Goal: Information Seeking & Learning: Check status

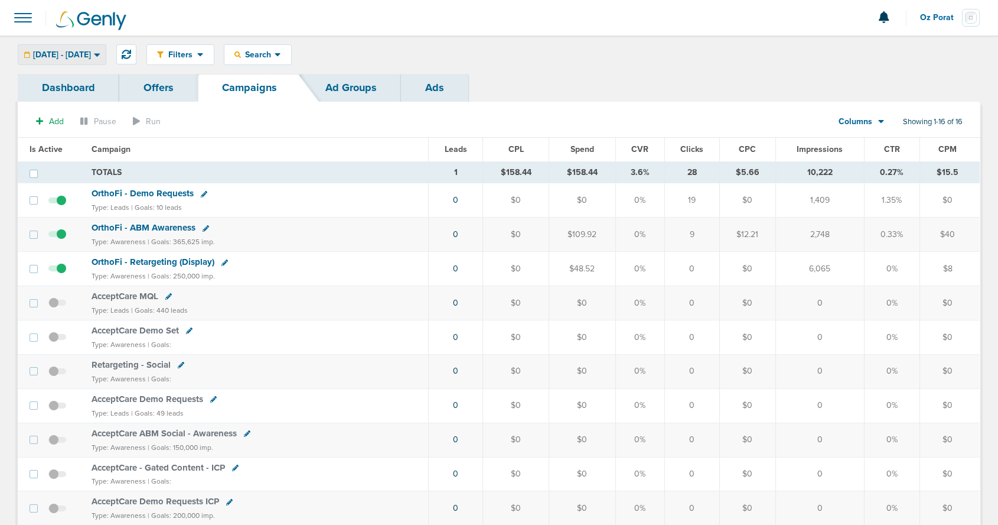
click at [64, 54] on span "[DATE] - [DATE]" at bounding box center [62, 55] width 58 height 8
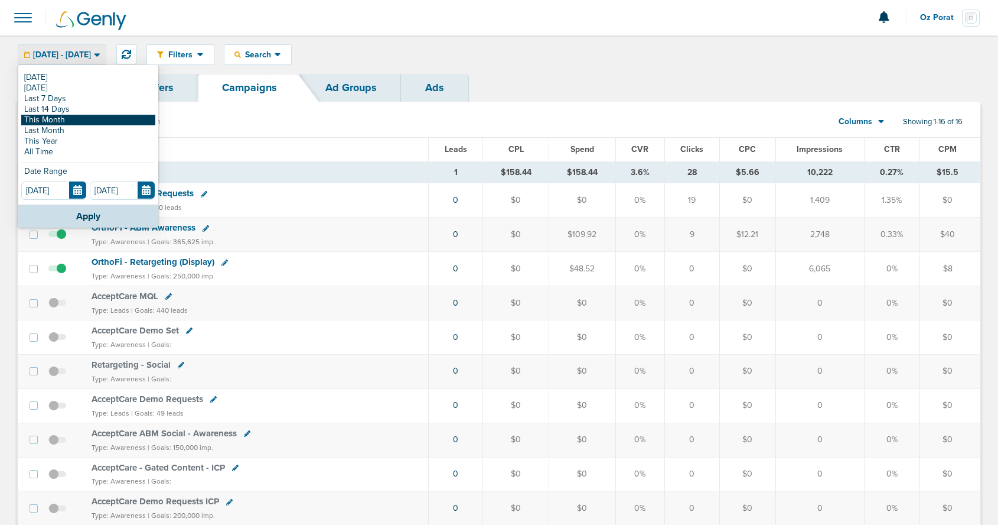
click at [39, 117] on link "This Month" at bounding box center [88, 120] width 134 height 11
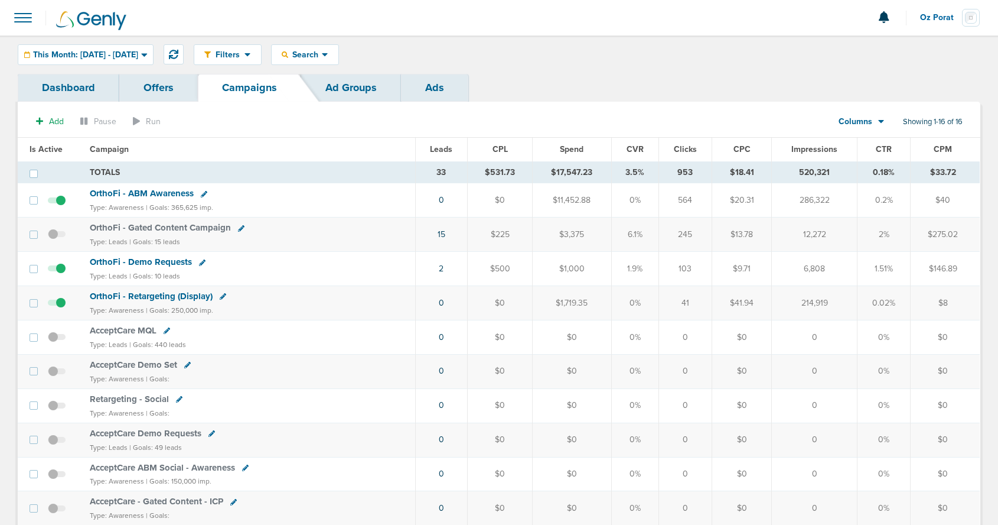
click at [139, 295] on span "OrthoFi - Retargeting (Display)" at bounding box center [151, 296] width 123 height 11
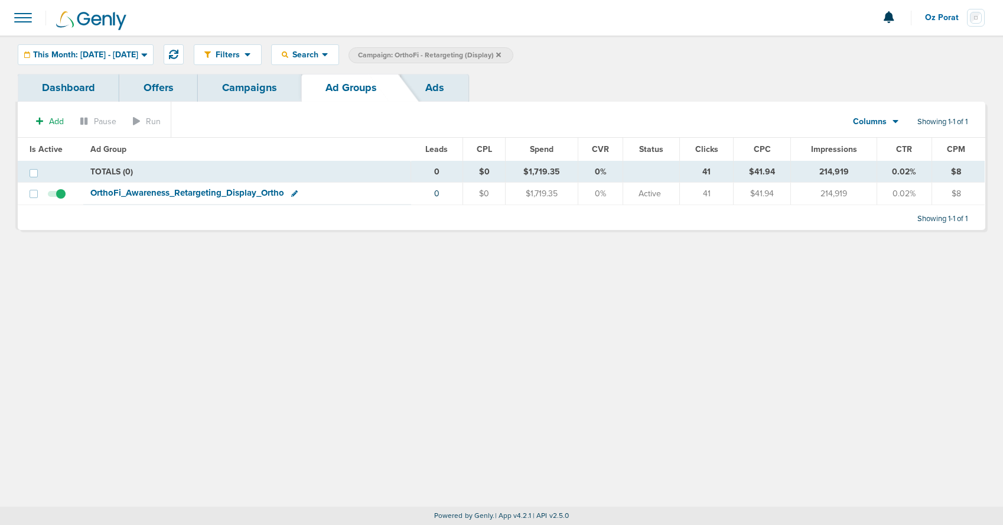
click at [181, 191] on span "OrthoFi_ Awareness_ Retargeting_ Display_ Ortho" at bounding box center [187, 192] width 194 height 11
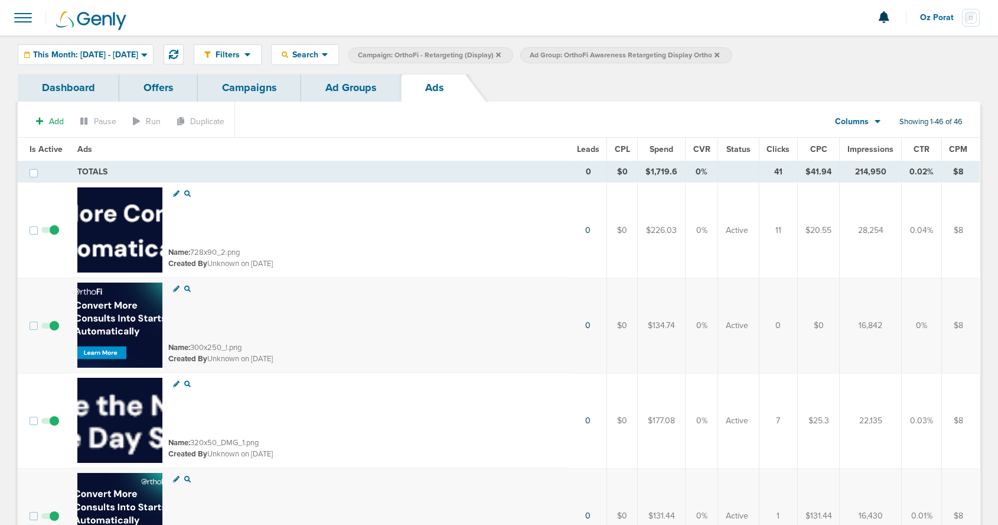
click at [920, 145] on span "CTR" at bounding box center [922, 149] width 16 height 10
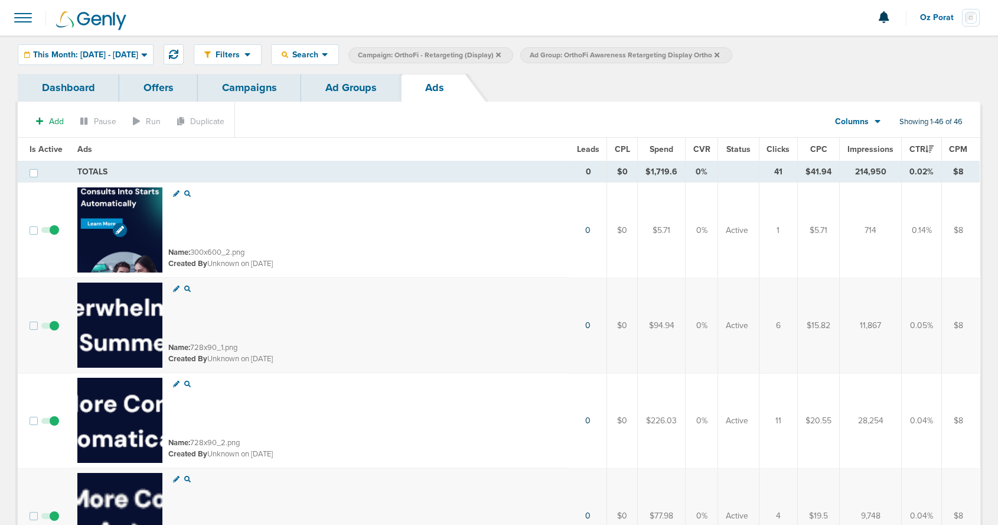
click at [149, 204] on img at bounding box center [119, 229] width 85 height 85
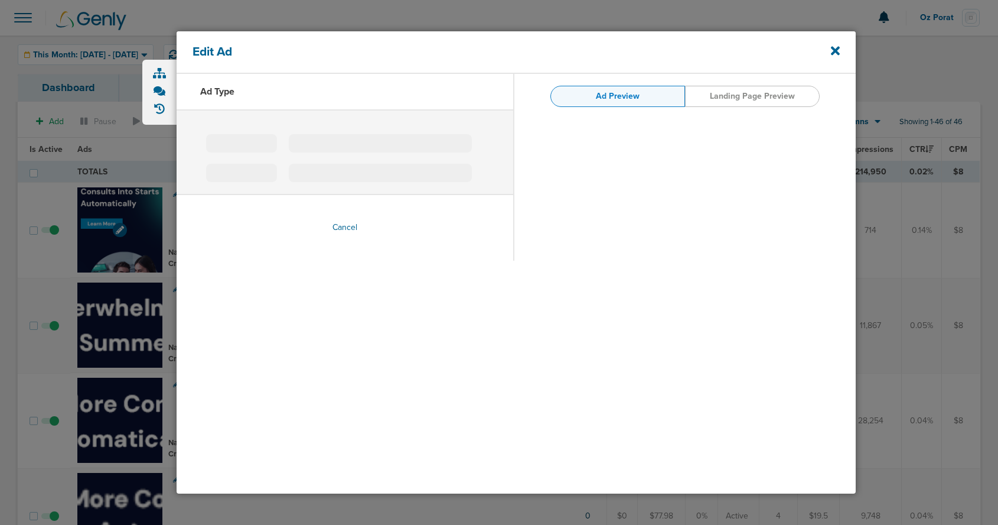
type input "300x600_2.png"
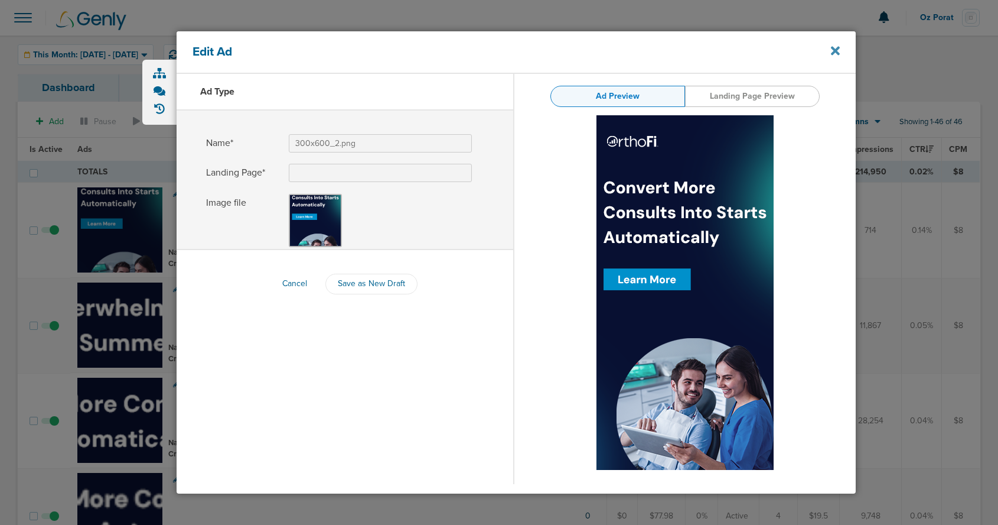
click at [835, 51] on icon at bounding box center [835, 51] width 9 height 9
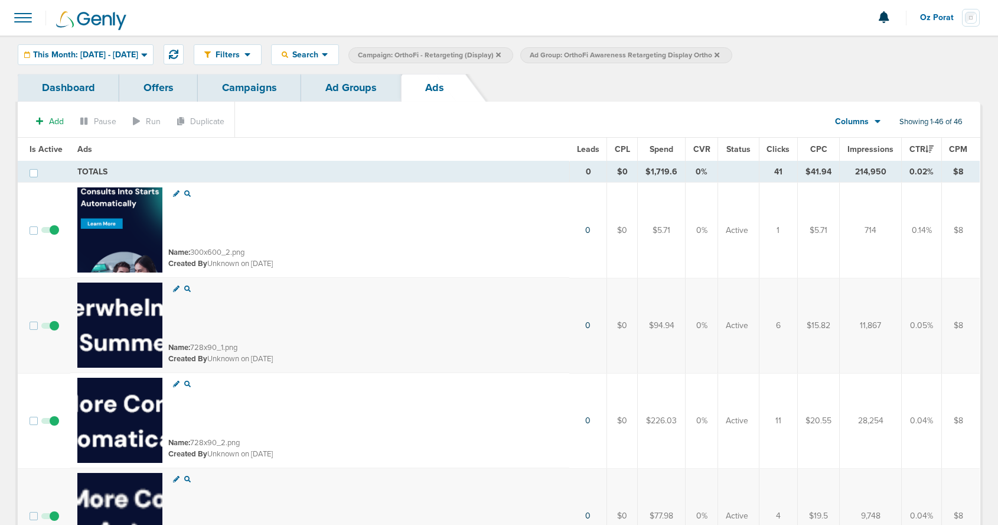
scroll to position [2, 0]
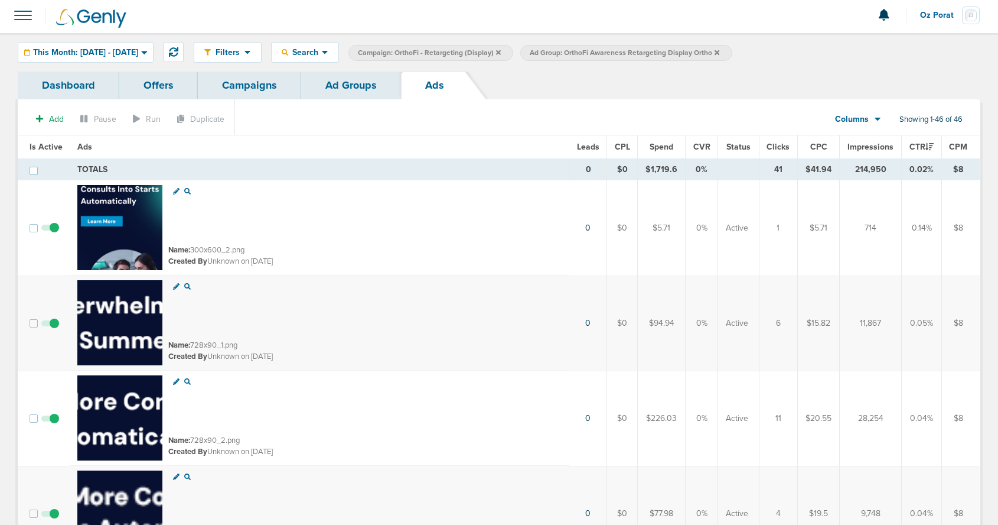
click at [241, 85] on link "Campaigns" at bounding box center [249, 85] width 103 height 28
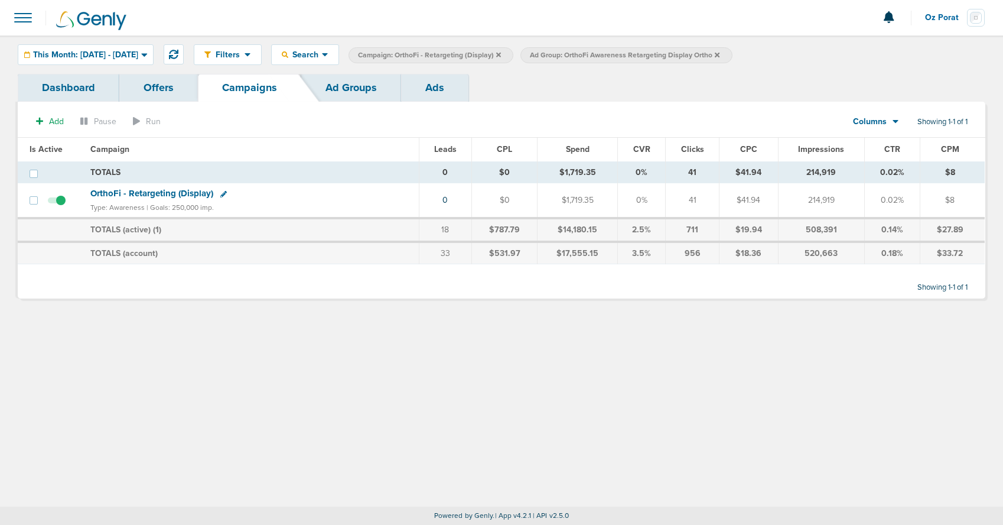
click at [720, 54] on icon at bounding box center [717, 54] width 5 height 5
click at [501, 54] on icon at bounding box center [498, 54] width 5 height 5
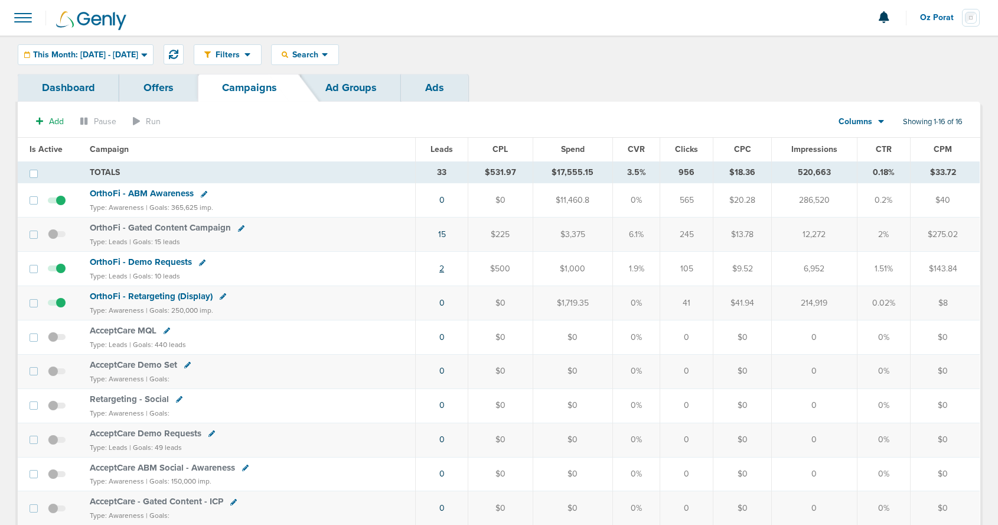
click at [444, 269] on link "2" at bounding box center [441, 268] width 5 height 10
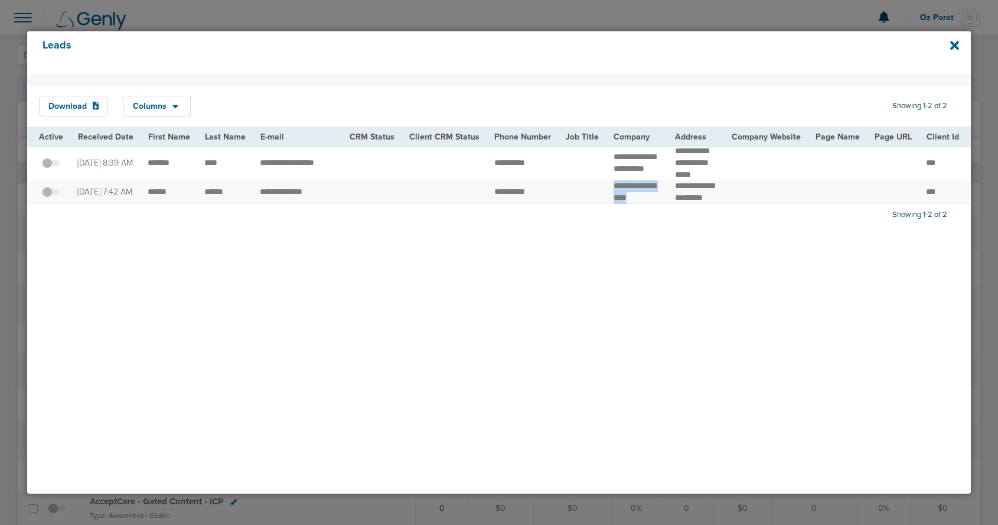
drag, startPoint x: 607, startPoint y: 193, endPoint x: 645, endPoint y: 213, distance: 43.1
click at [645, 204] on td "**********" at bounding box center [637, 192] width 61 height 24
click at [279, 198] on td "**********" at bounding box center [298, 192] width 90 height 24
drag, startPoint x: 144, startPoint y: 198, endPoint x: 233, endPoint y: 201, distance: 89.2
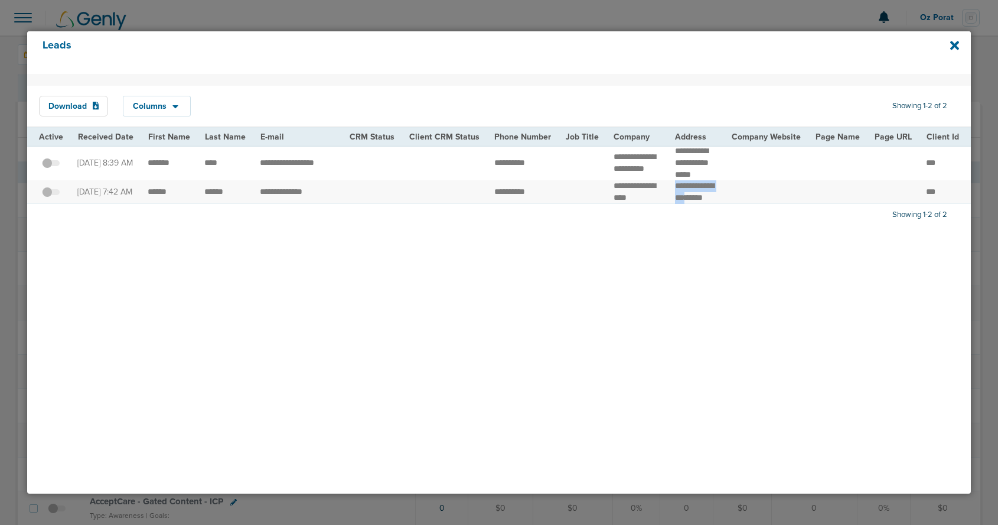
drag, startPoint x: 666, startPoint y: 186, endPoint x: 711, endPoint y: 197, distance: 45.6
click at [711, 197] on td "******** ******** *****" at bounding box center [696, 192] width 57 height 24
copy td "******** ********"
drag, startPoint x: 657, startPoint y: 174, endPoint x: 602, endPoint y: 154, distance: 58.5
click at [607, 154] on td "**********" at bounding box center [637, 162] width 61 height 35
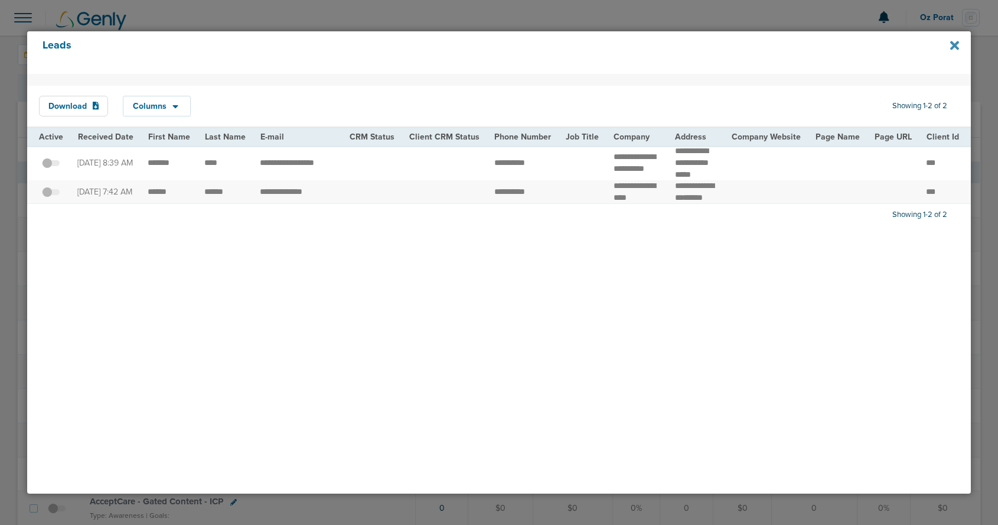
click at [952, 45] on icon at bounding box center [954, 45] width 9 height 13
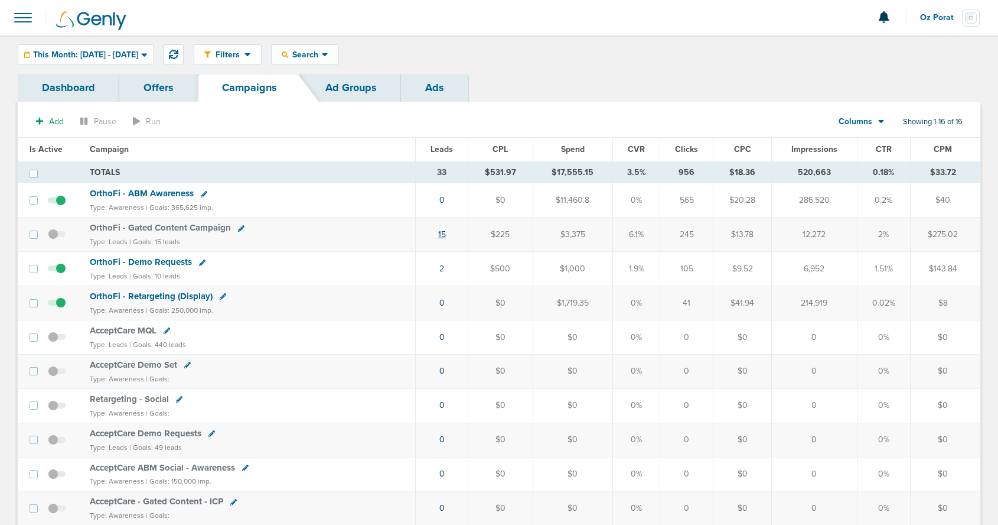
click at [443, 236] on link "15" at bounding box center [442, 234] width 8 height 10
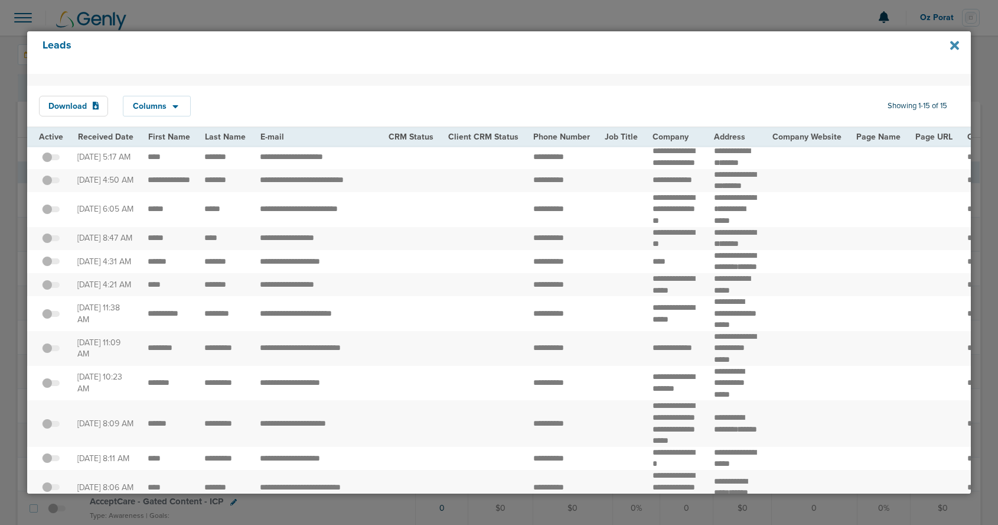
click at [957, 45] on icon at bounding box center [954, 45] width 9 height 13
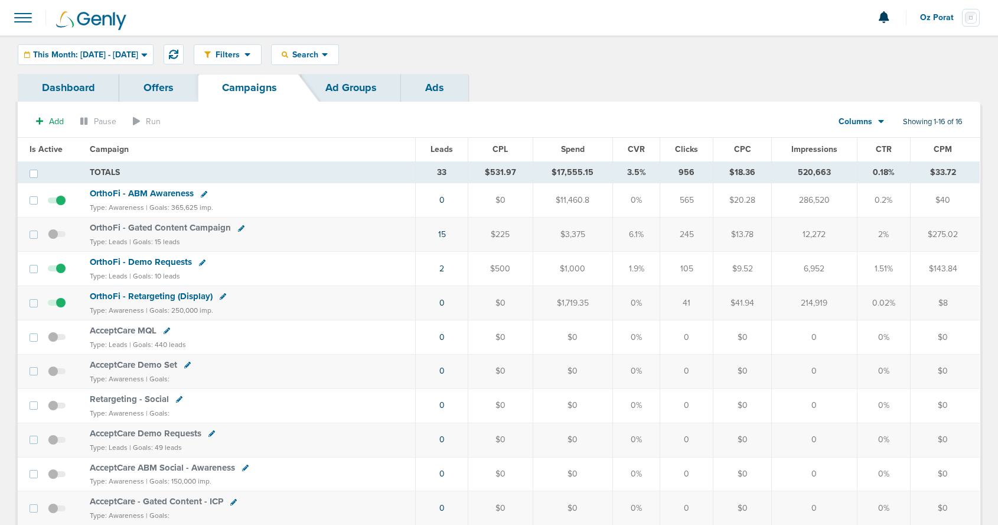
click at [938, 15] on span "Oz Porat" at bounding box center [941, 18] width 42 height 8
click at [916, 54] on link "Sign Out" at bounding box center [921, 51] width 118 height 15
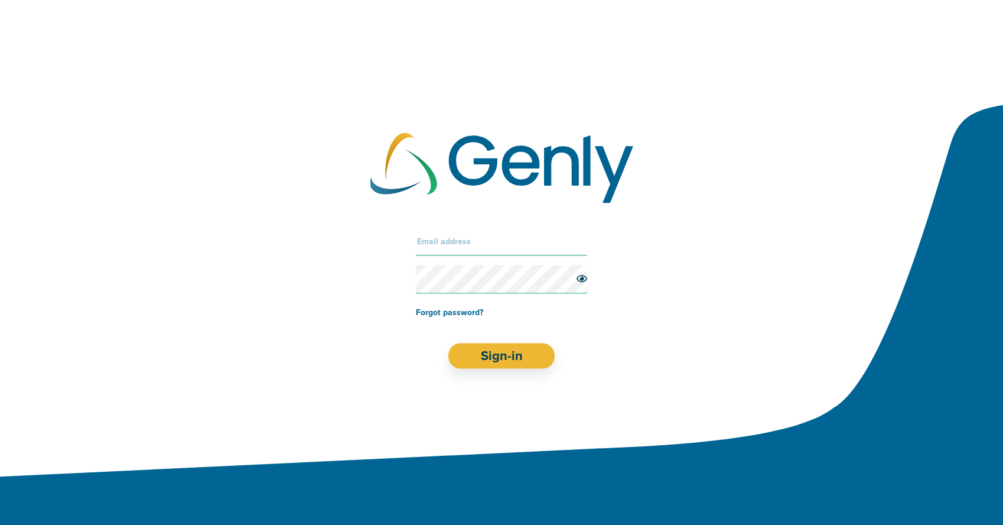
drag, startPoint x: 455, startPoint y: 253, endPoint x: 448, endPoint y: 249, distance: 8.2
click at [455, 252] on input "text" at bounding box center [501, 241] width 171 height 28
type input "[PERSON_NAME][EMAIL_ADDRESS][DOMAIN_NAME]"
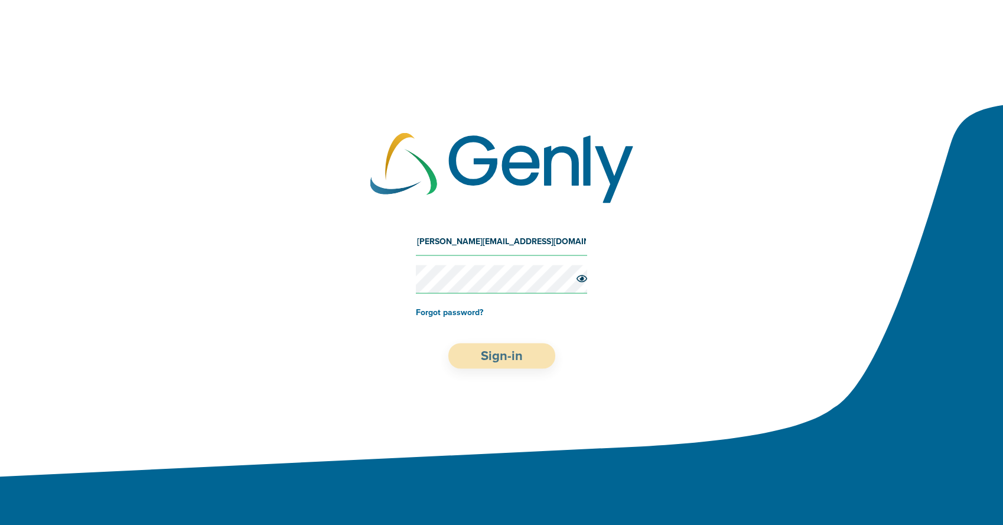
click at [516, 357] on button "Sign-in" at bounding box center [501, 355] width 107 height 25
